Goal: Find specific page/section: Find specific page/section

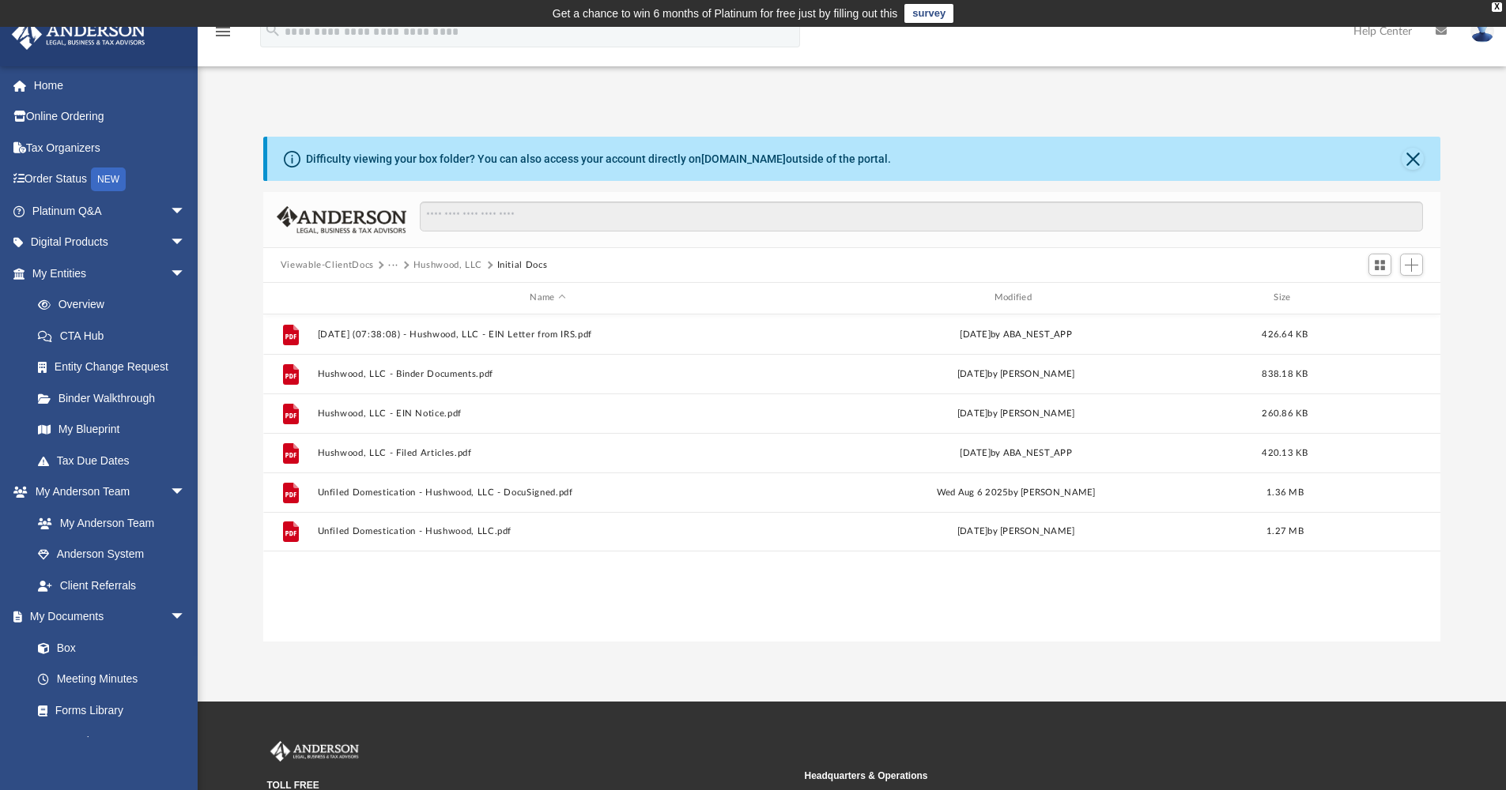
scroll to position [348, 1165]
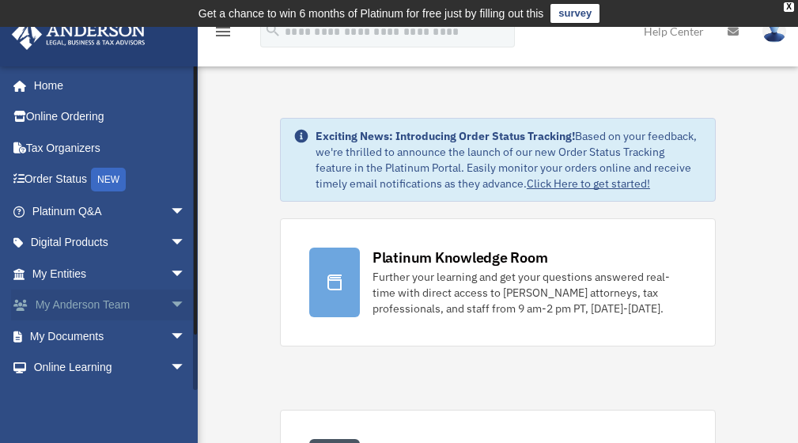
click at [74, 300] on link "My [PERSON_NAME] Team arrow_drop_down" at bounding box center [110, 305] width 198 height 32
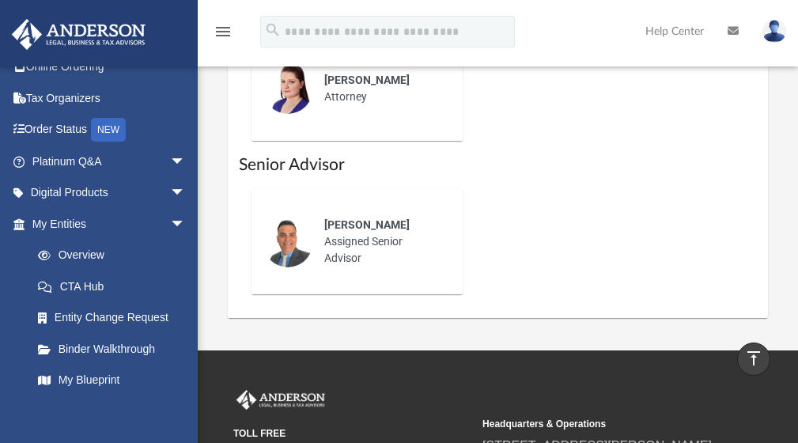
scroll to position [1272, 0]
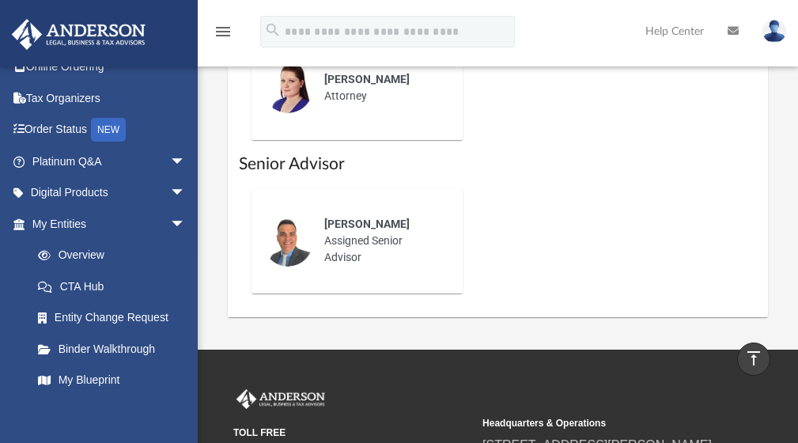
click at [363, 217] on span "Jason Caiazza" at bounding box center [366, 223] width 85 height 13
click at [283, 224] on img at bounding box center [287, 241] width 51 height 51
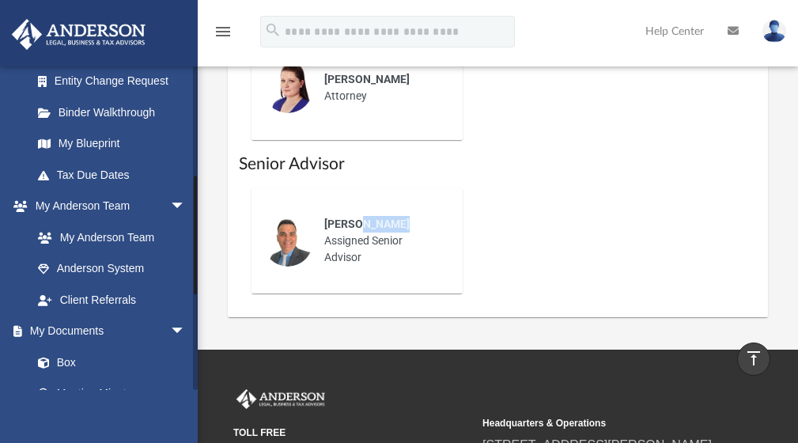
scroll to position [311, 0]
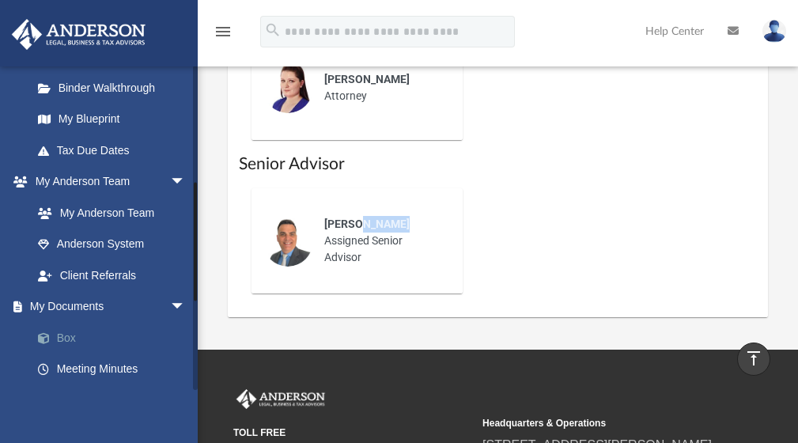
click at [64, 326] on link "Box" at bounding box center [115, 338] width 187 height 32
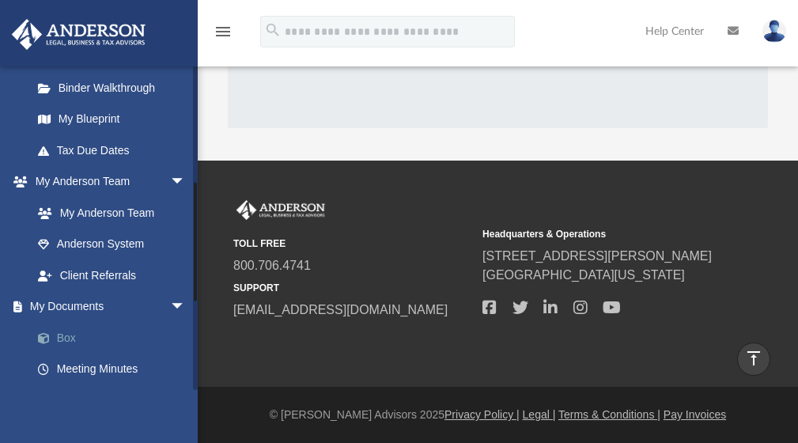
click at [64, 326] on link "Box" at bounding box center [115, 338] width 187 height 32
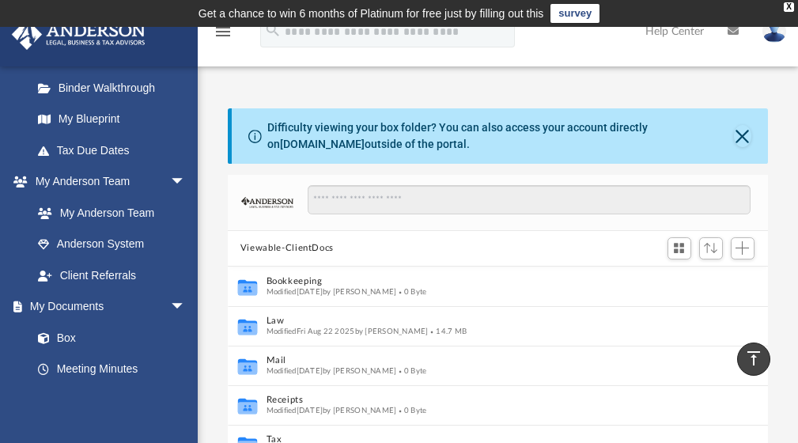
scroll to position [0, 0]
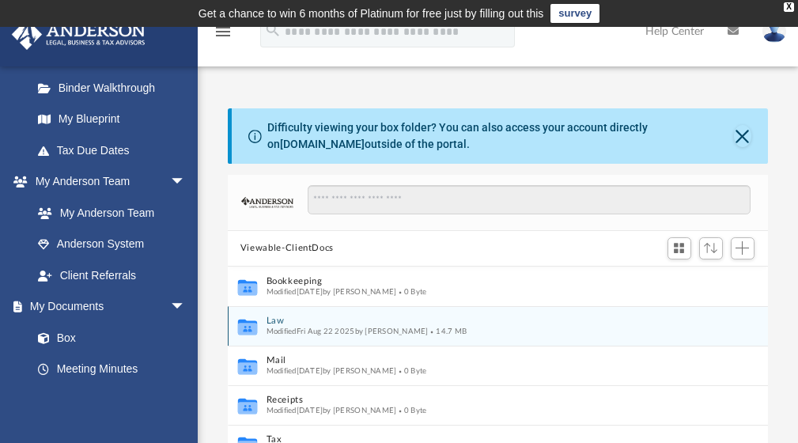
click at [268, 315] on button "Law" at bounding box center [487, 320] width 442 height 10
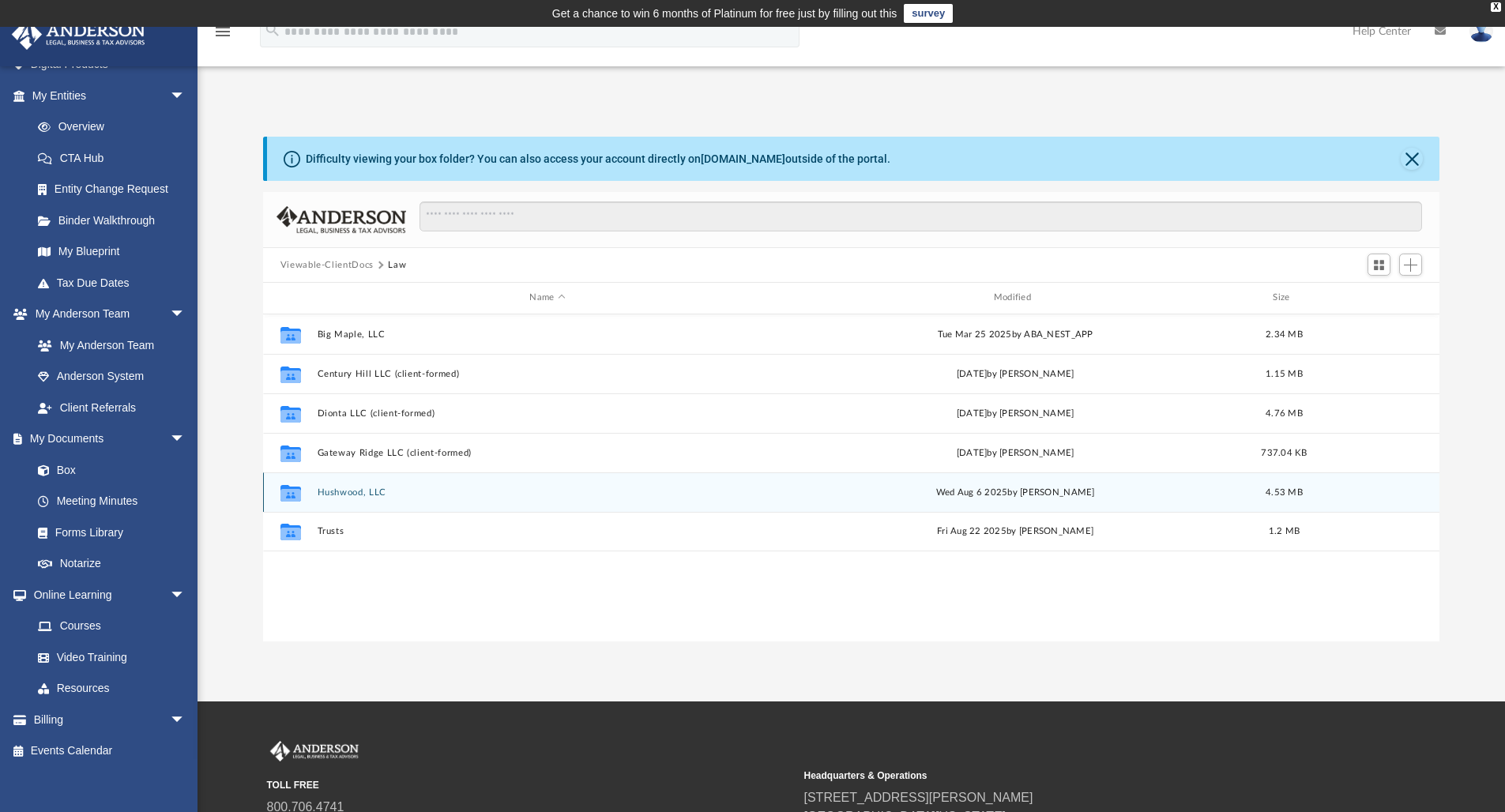
click at [349, 441] on button "Hushwood, LLC" at bounding box center [547, 492] width 461 height 10
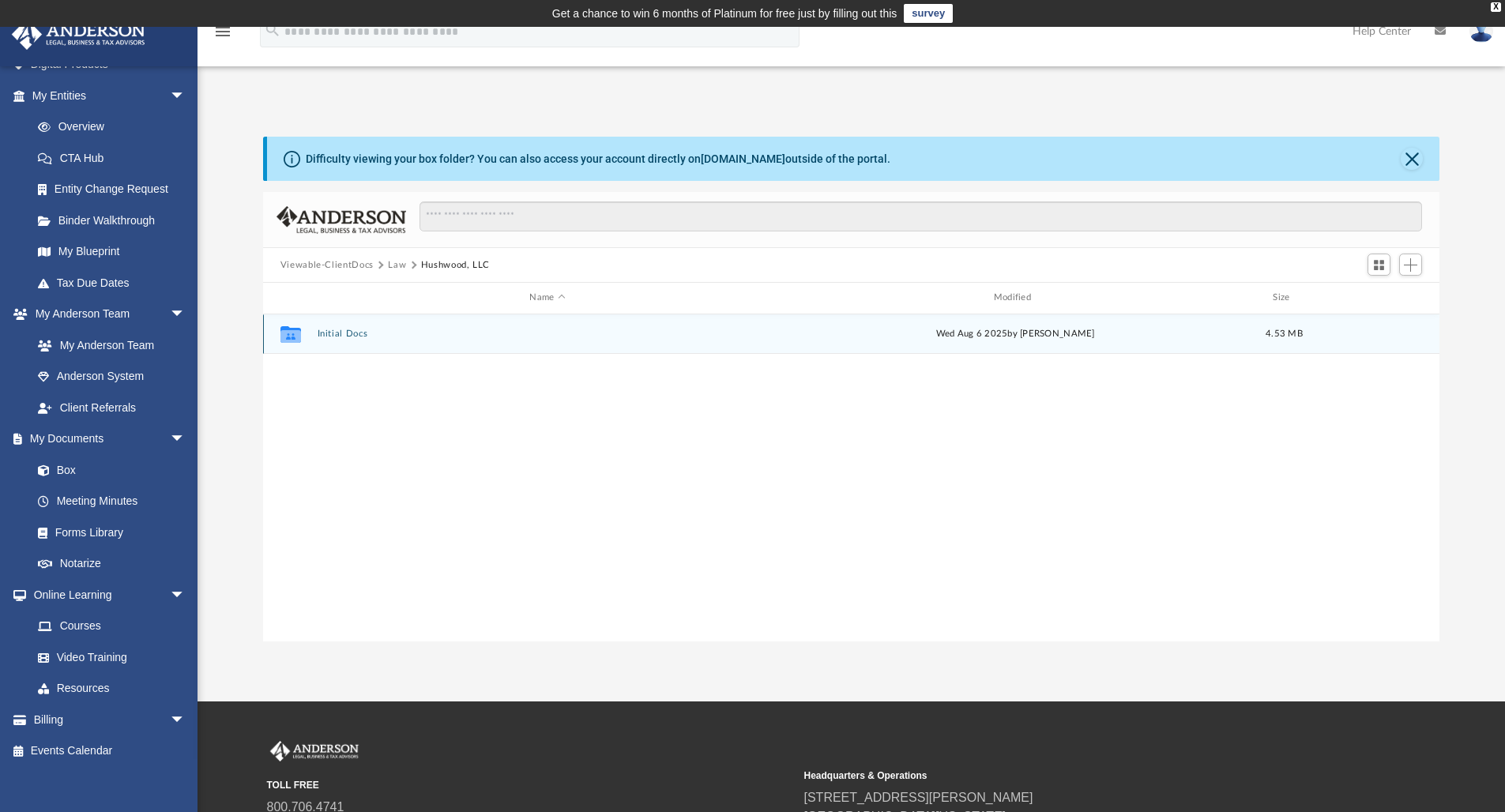
click at [347, 331] on button "Initial Docs" at bounding box center [547, 334] width 461 height 10
